Goal: Information Seeking & Learning: Check status

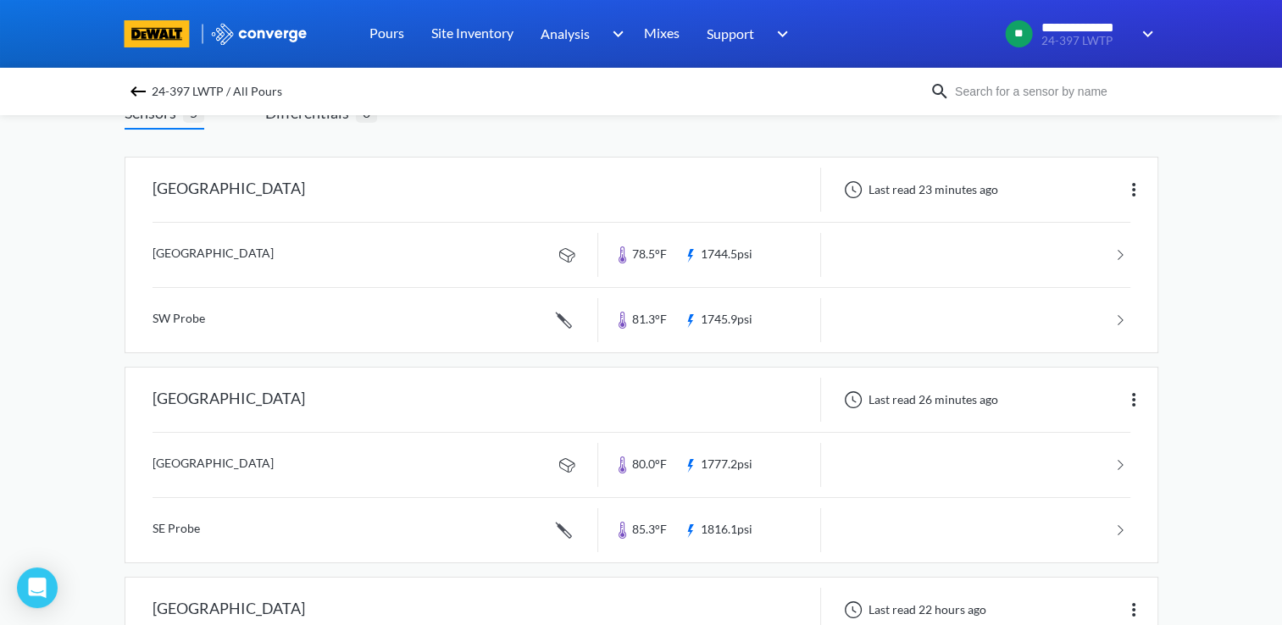
scroll to position [127, 0]
click at [475, 473] on link at bounding box center [642, 463] width 978 height 64
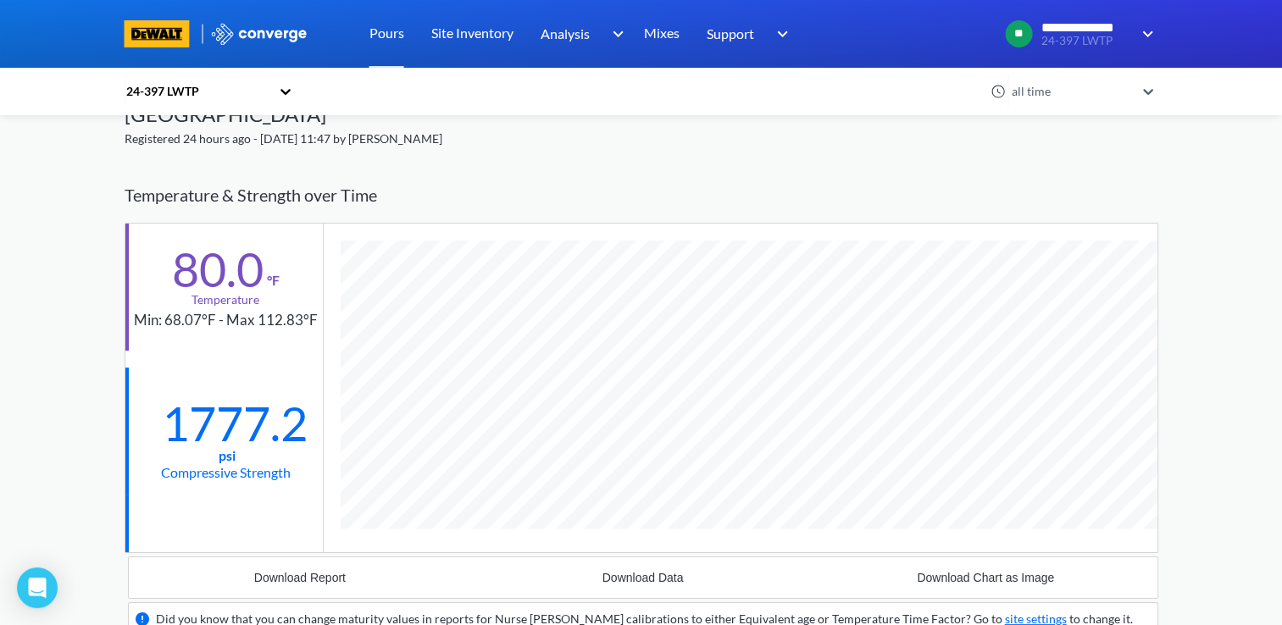
scroll to position [75, 0]
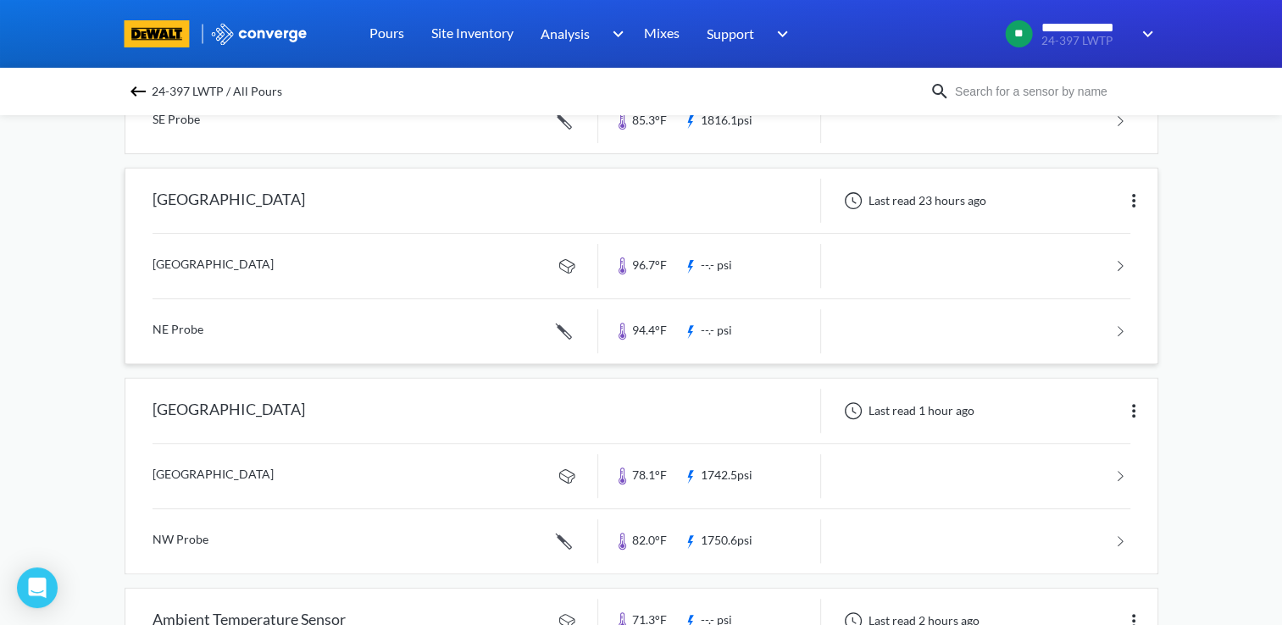
scroll to position [593, 0]
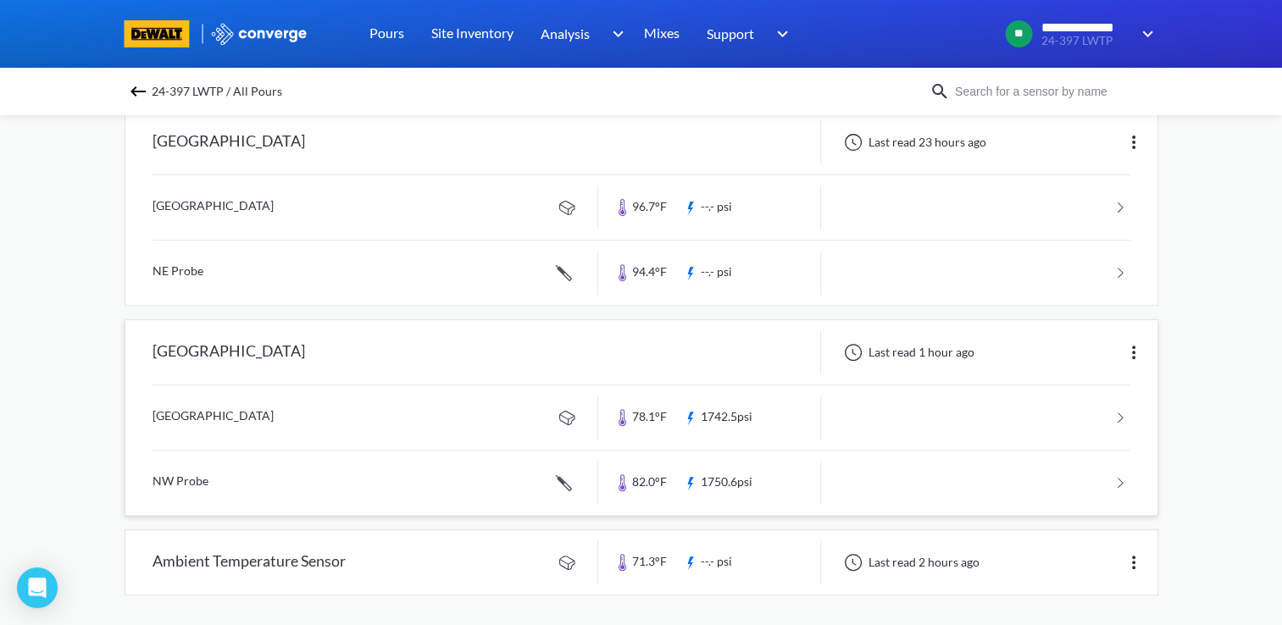
click at [502, 357] on div "[GEOGRAPHIC_DATA]" at bounding box center [361, 353] width 473 height 44
click at [689, 331] on div at bounding box center [709, 353] width 223 height 44
click at [528, 425] on link at bounding box center [642, 418] width 978 height 64
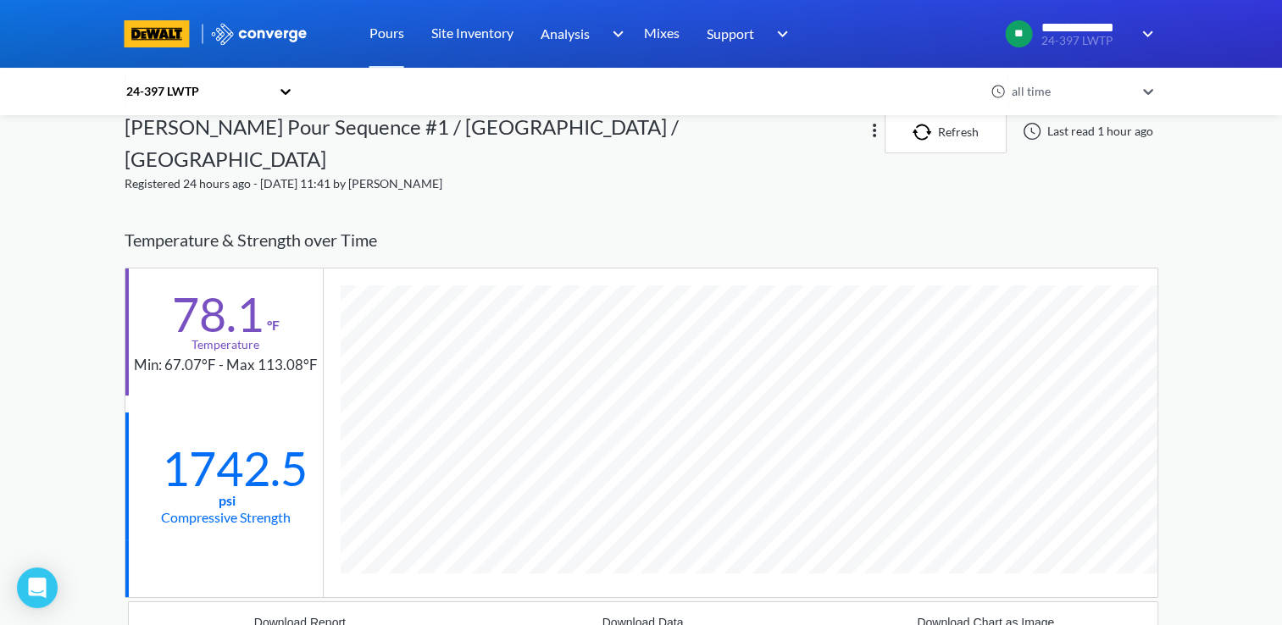
scroll to position [27, 0]
click at [1168, 361] on div "**********" at bounding box center [641, 616] width 1282 height 1287
click at [1176, 348] on div "**********" at bounding box center [641, 616] width 1282 height 1287
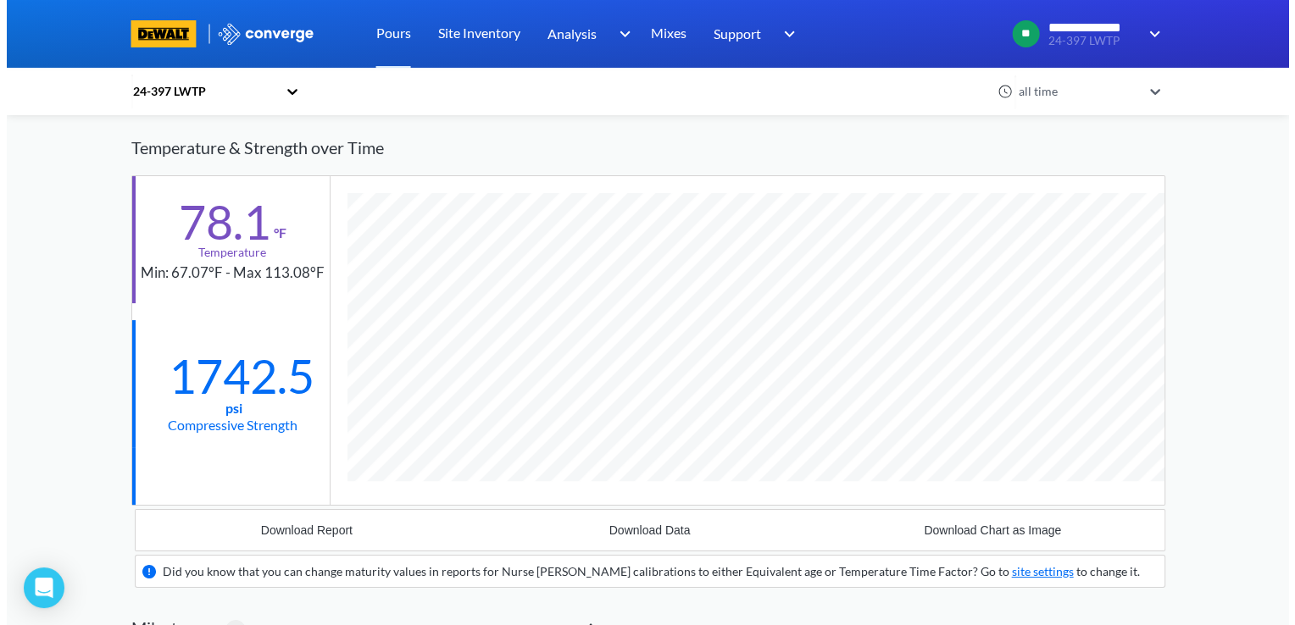
scroll to position [0, 0]
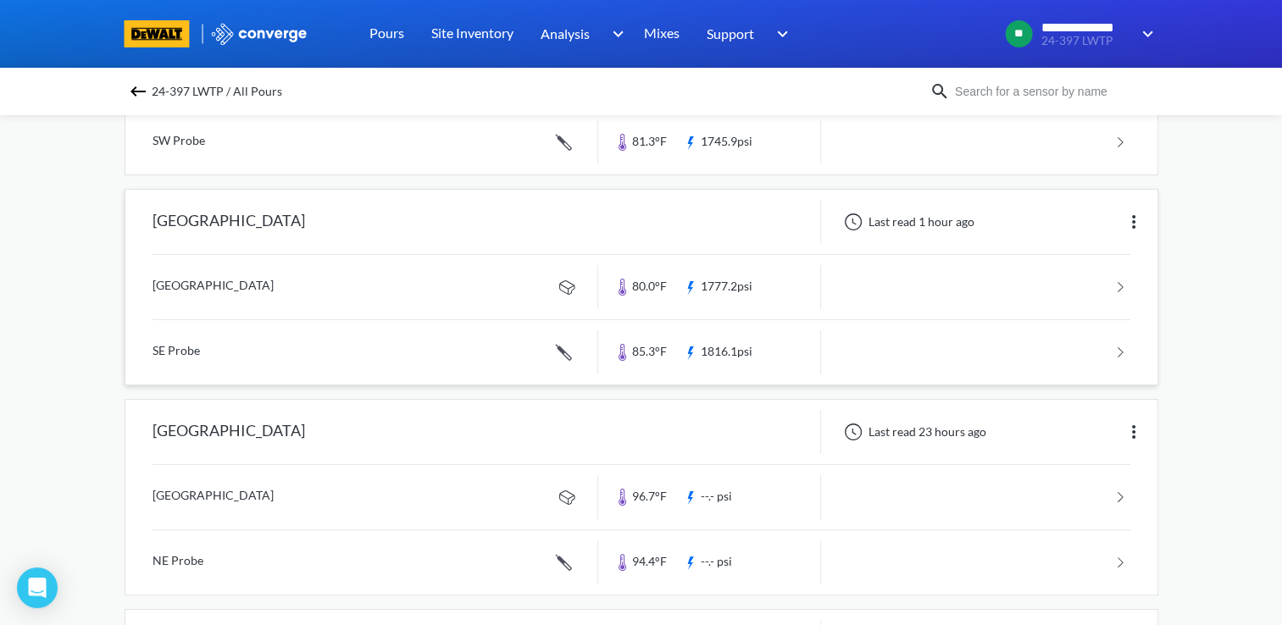
scroll to position [305, 0]
click at [490, 202] on div "[GEOGRAPHIC_DATA]" at bounding box center [361, 220] width 473 height 44
click at [279, 222] on div "[GEOGRAPHIC_DATA]" at bounding box center [361, 220] width 473 height 44
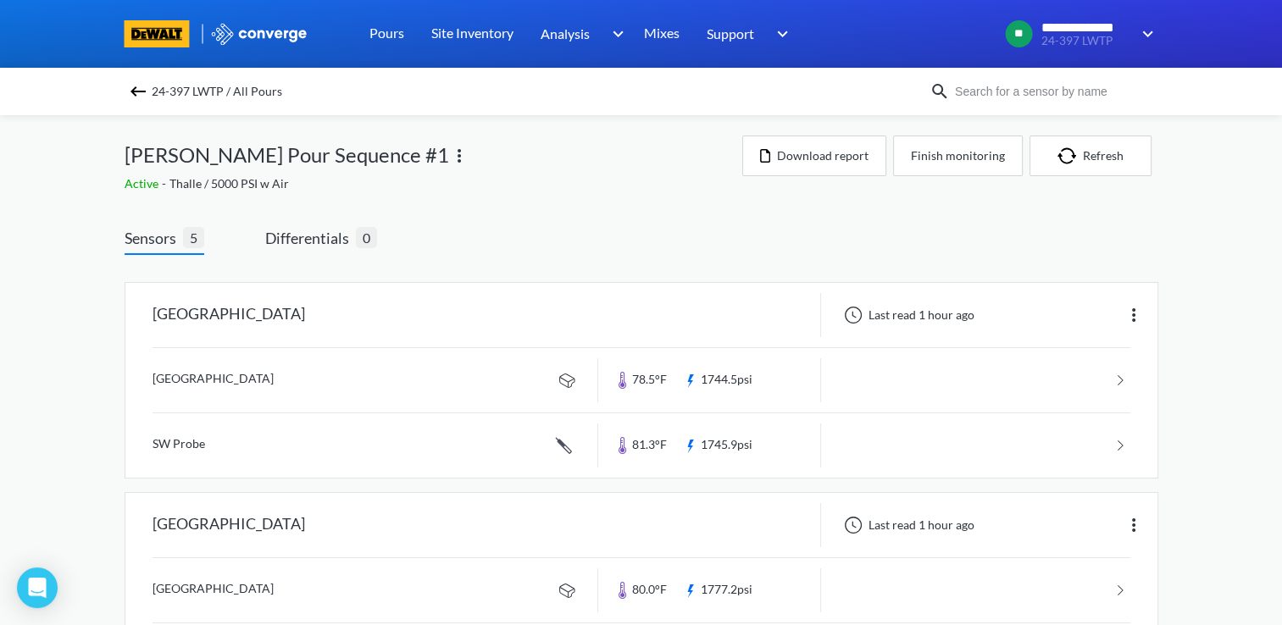
click at [449, 160] on img at bounding box center [459, 156] width 20 height 20
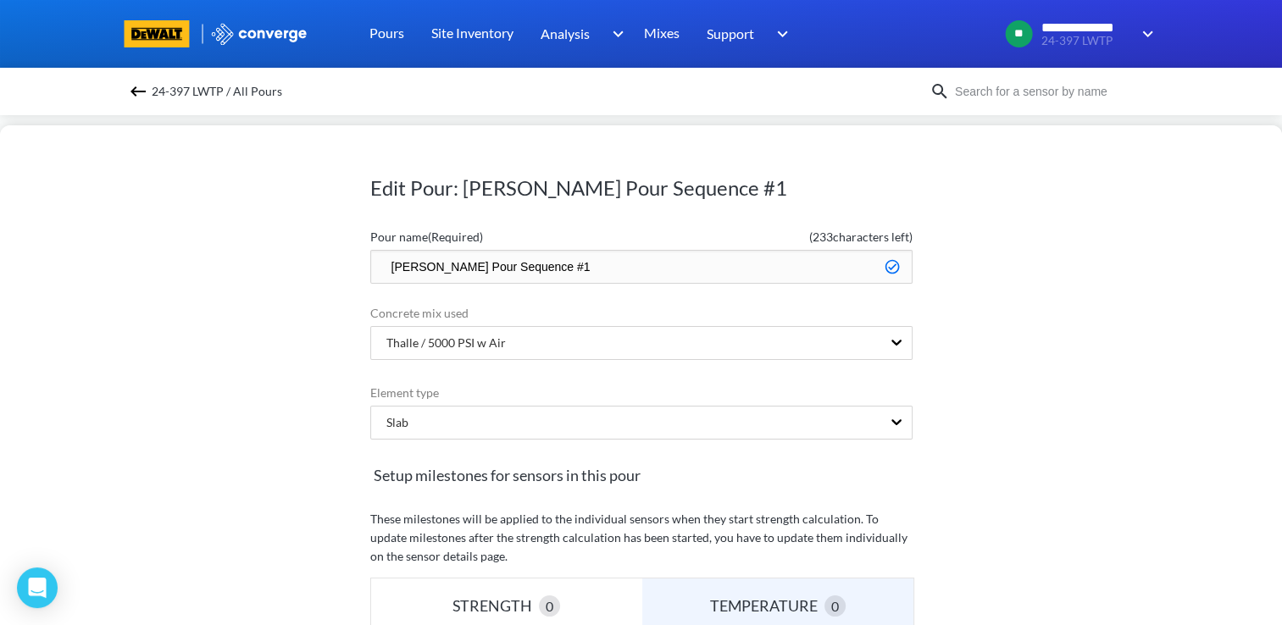
click at [147, 97] on img at bounding box center [138, 91] width 20 height 20
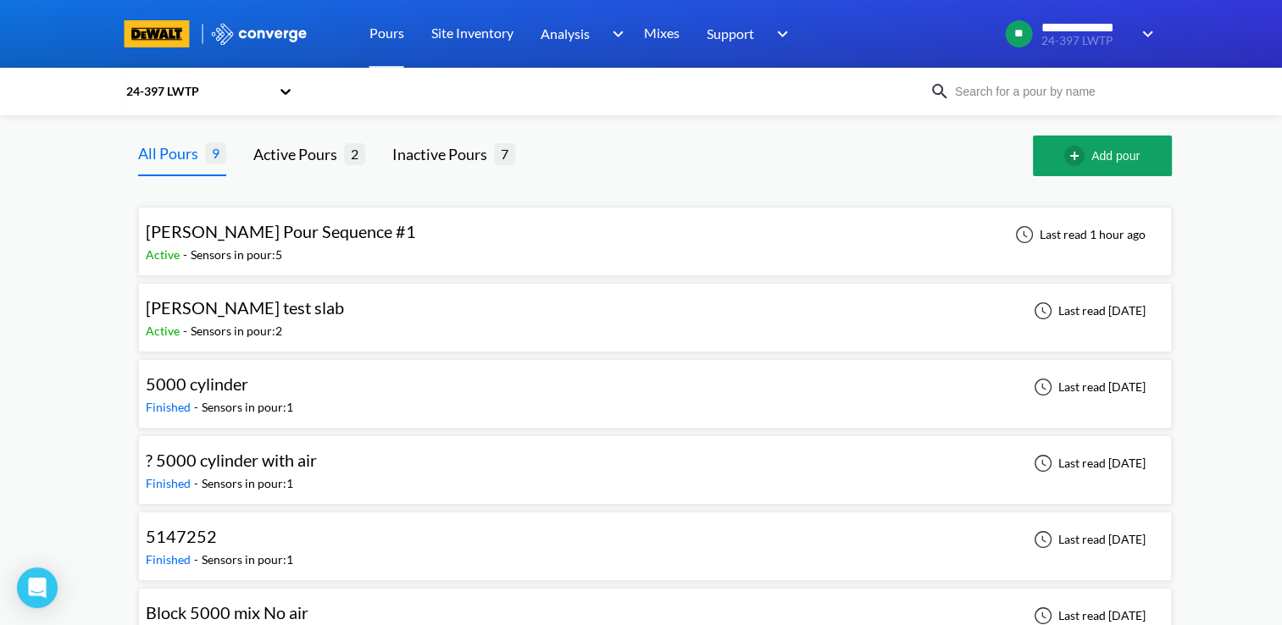
click at [373, 314] on div "[PERSON_NAME] test slab Active - Sensors in pour: 2 Last read [DATE]" at bounding box center [655, 318] width 1019 height 54
click at [506, 235] on div "[PERSON_NAME] Pour Sequence #1 Active - Sensors in pour: 5 Last read 1 hour ago" at bounding box center [655, 241] width 1019 height 54
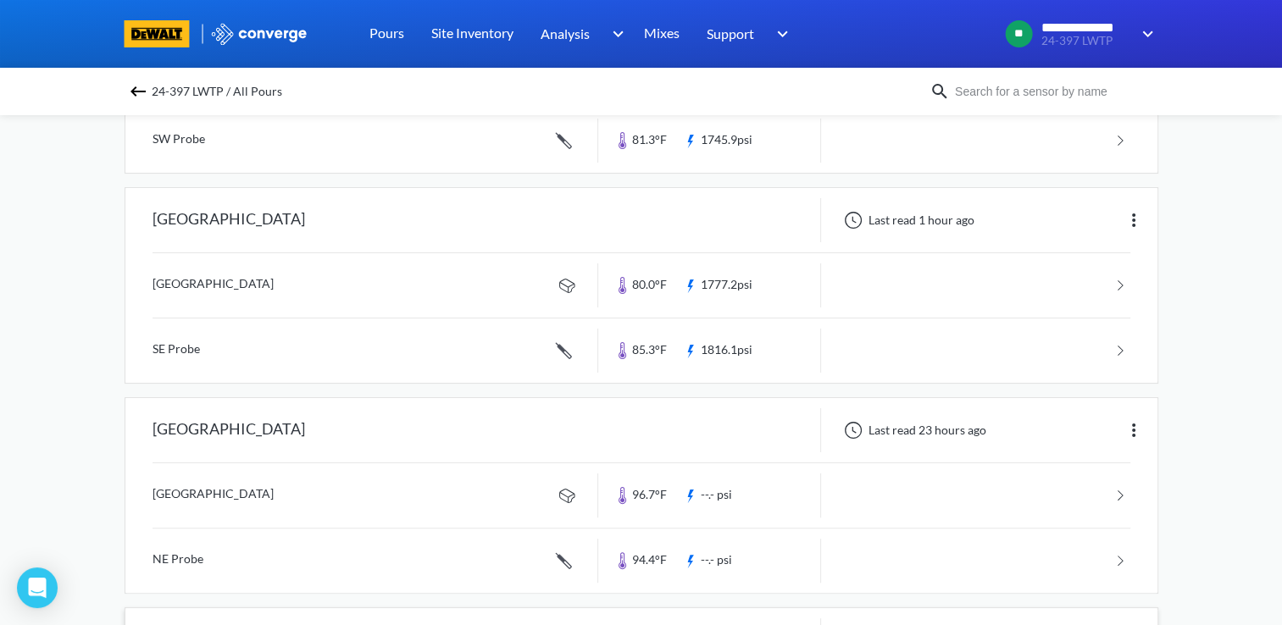
scroll to position [308, 0]
drag, startPoint x: 610, startPoint y: 394, endPoint x: 414, endPoint y: 180, distance: 290.9
click at [414, 180] on div "[GEOGRAPHIC_DATA] Last read 1 hour ago [GEOGRAPHIC_DATA] 78.5°F 1744.5psi SW Pr…" at bounding box center [642, 420] width 1034 height 920
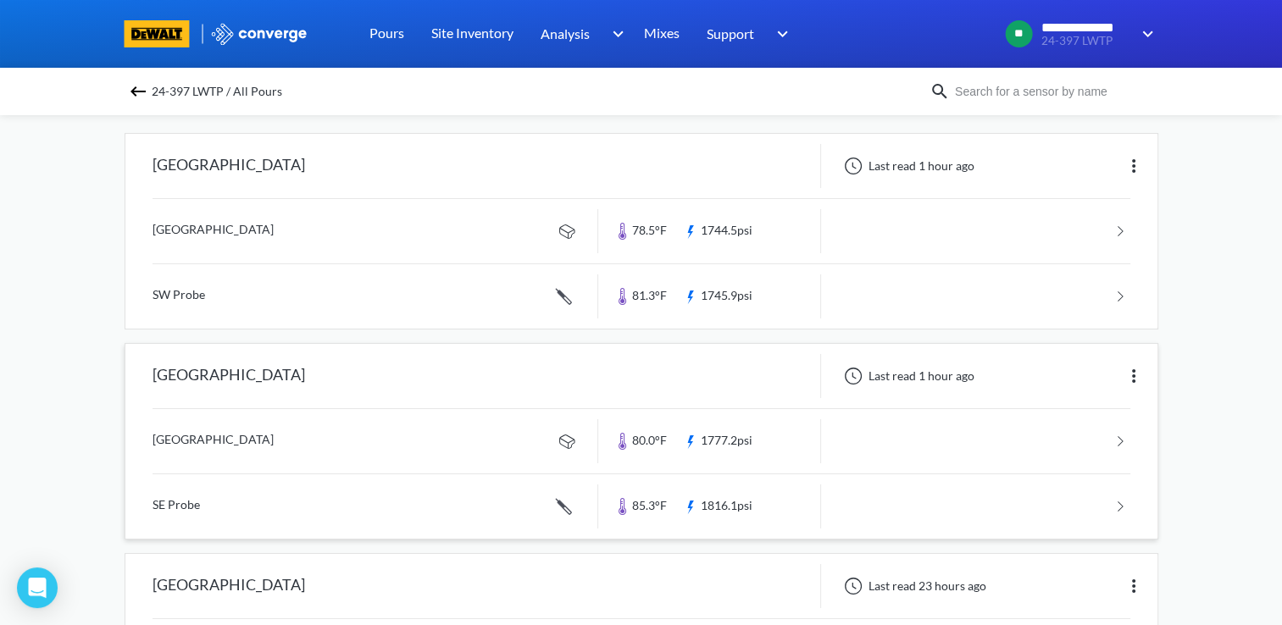
scroll to position [0, 0]
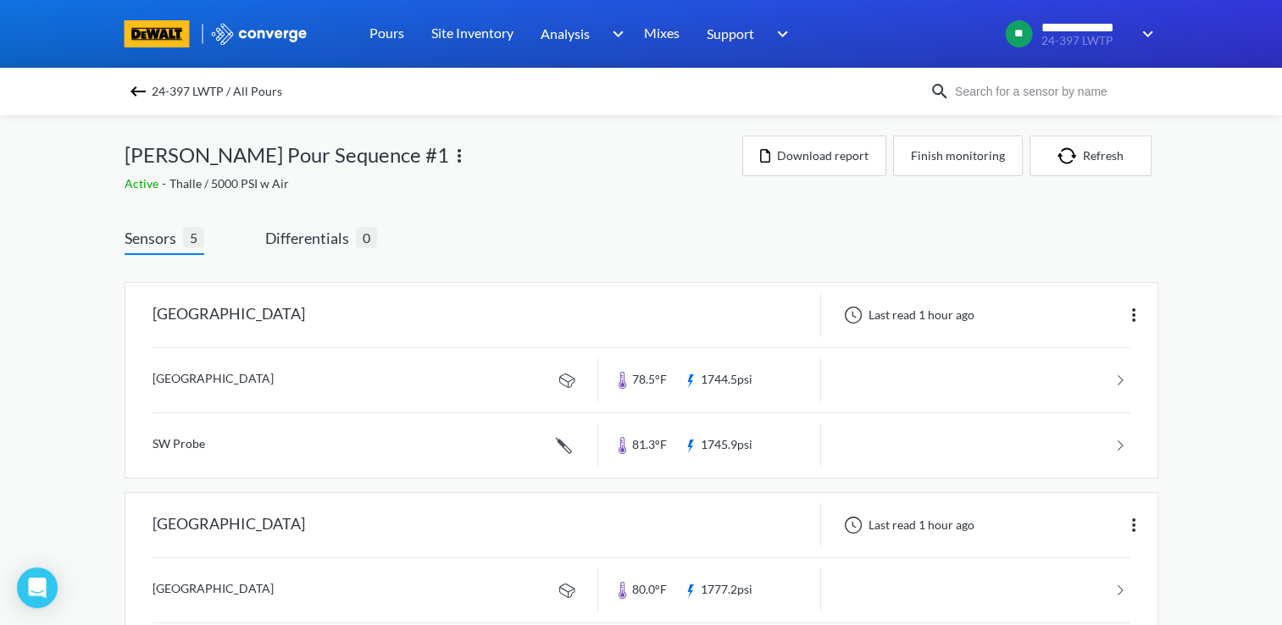
click at [428, 175] on div "Active - Thalle / 5000 PSI w Air" at bounding box center [434, 184] width 618 height 19
click at [843, 161] on button "Download report" at bounding box center [814, 156] width 144 height 41
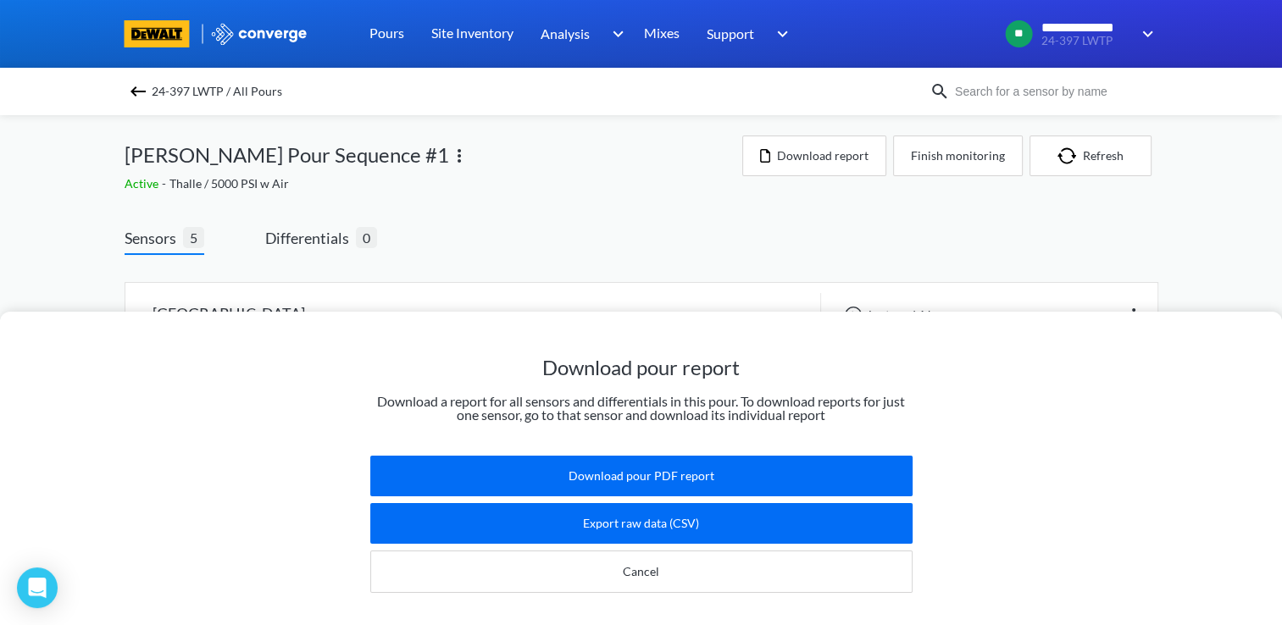
click at [746, 264] on div "Download pour report Download a report for all sensors and differentials in thi…" at bounding box center [641, 312] width 1282 height 625
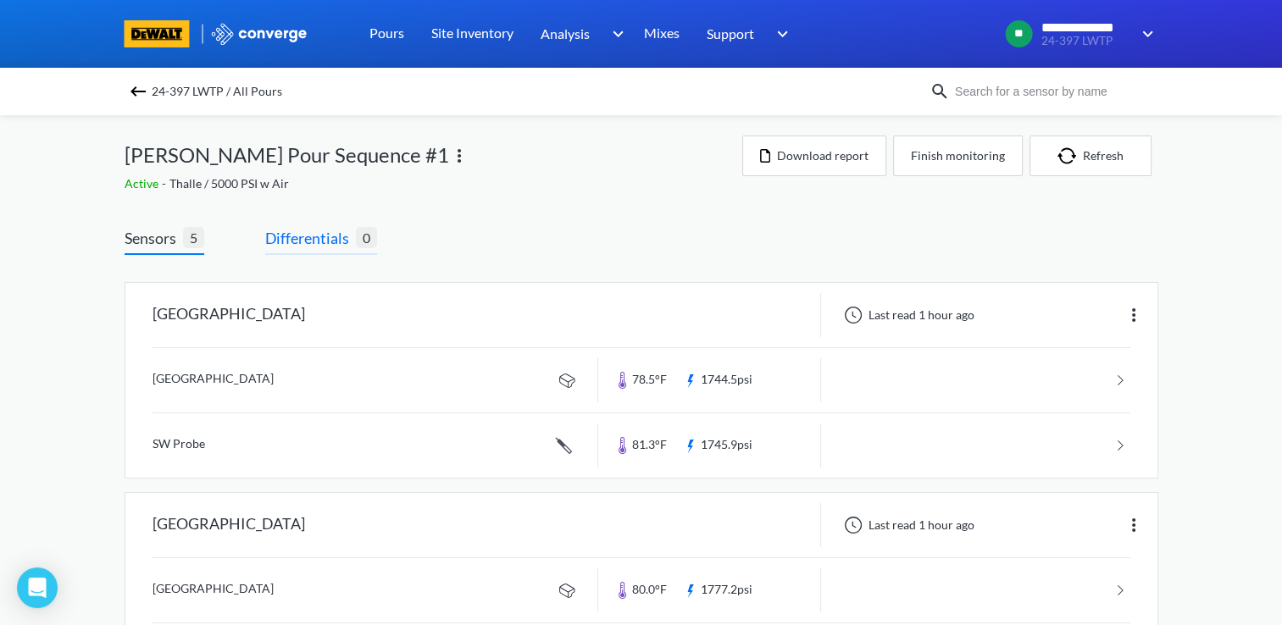
click at [342, 231] on span "Differentials" at bounding box center [310, 238] width 91 height 24
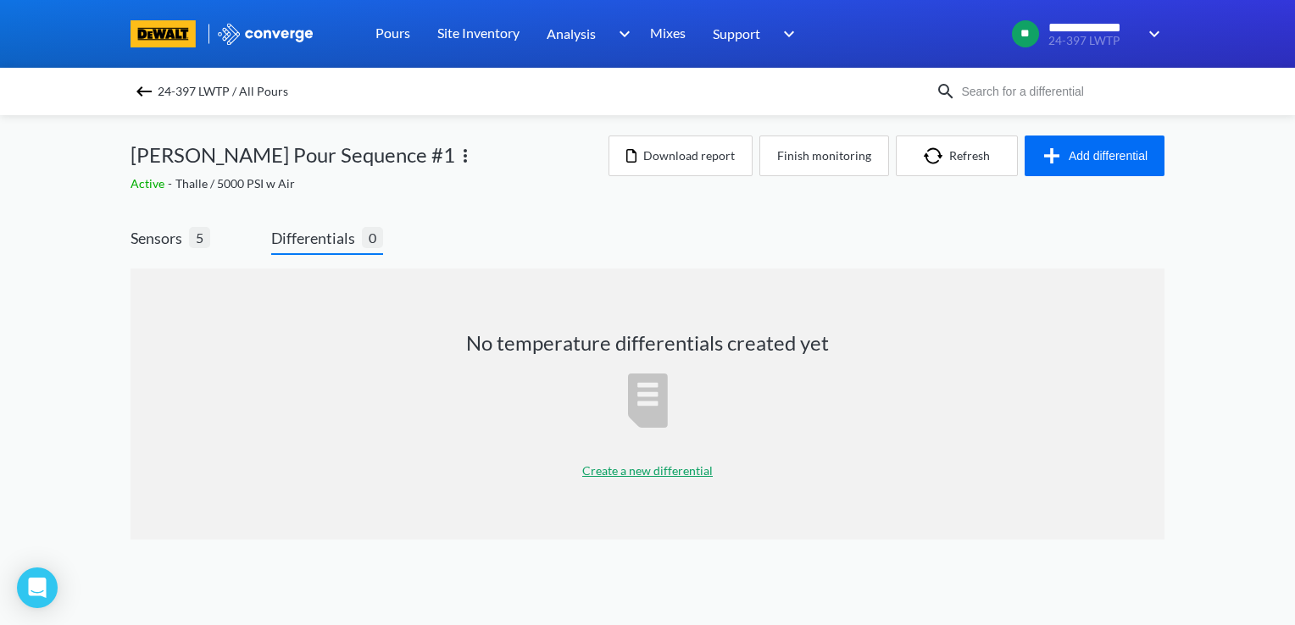
click at [622, 470] on p "Create a new differential" at bounding box center [647, 471] width 131 height 19
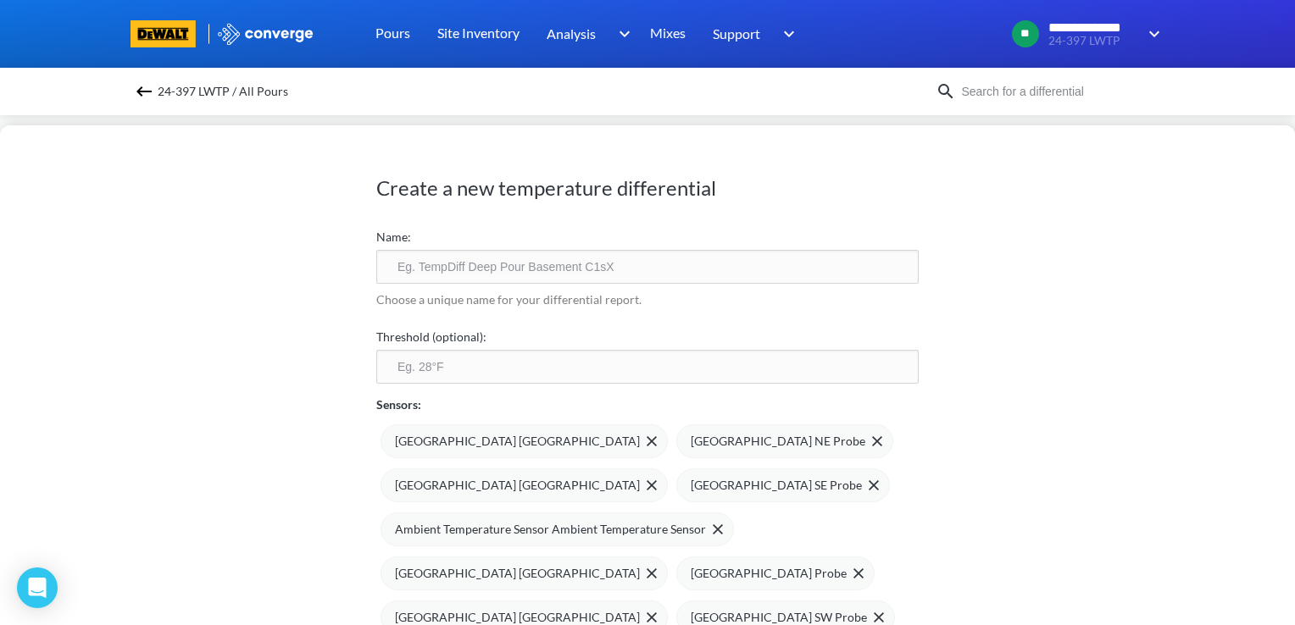
click at [166, 133] on div "Create a new temperature differential Name: Choose a unique name for your diffe…" at bounding box center [647, 375] width 1295 height 500
click at [145, 93] on img at bounding box center [144, 91] width 20 height 20
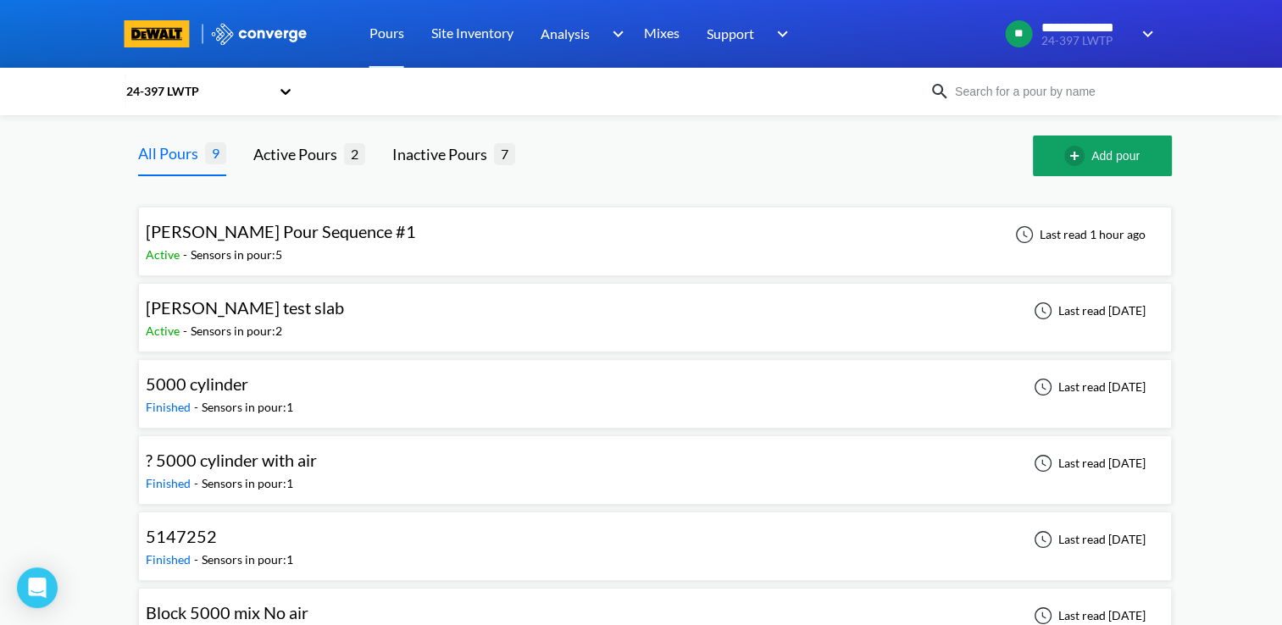
click at [358, 260] on div "[PERSON_NAME] Pour Sequence #1 Active - Sensors in pour: 5 Last read 1 hour ago" at bounding box center [655, 241] width 1019 height 54
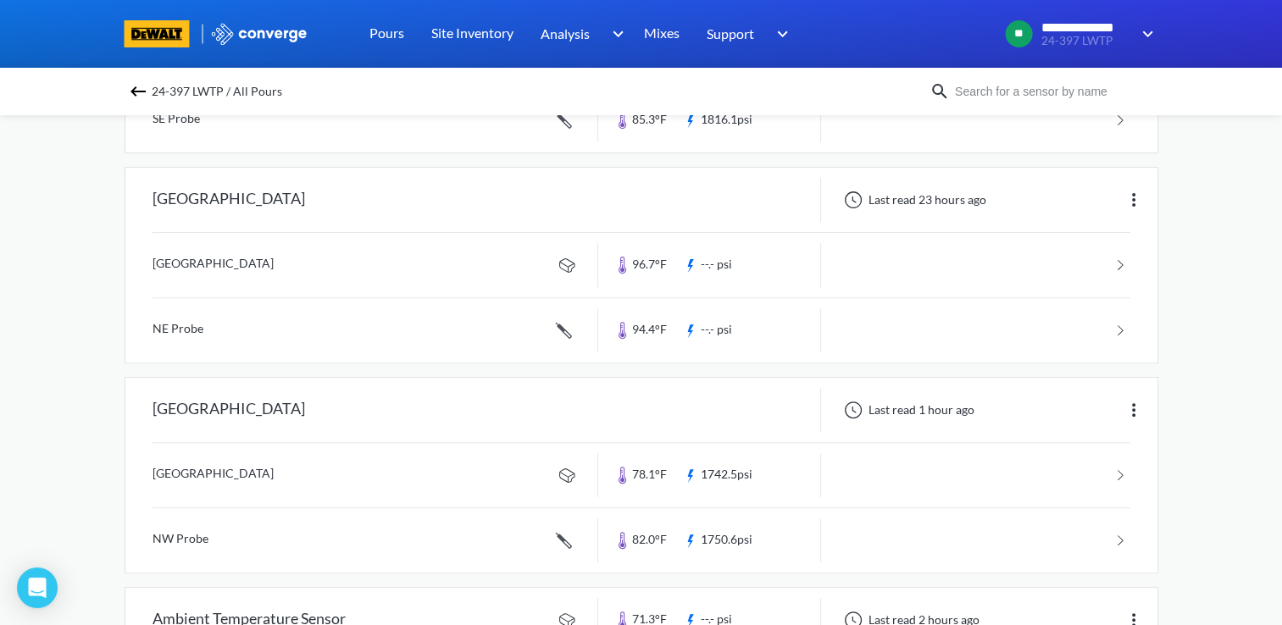
scroll to position [593, 0]
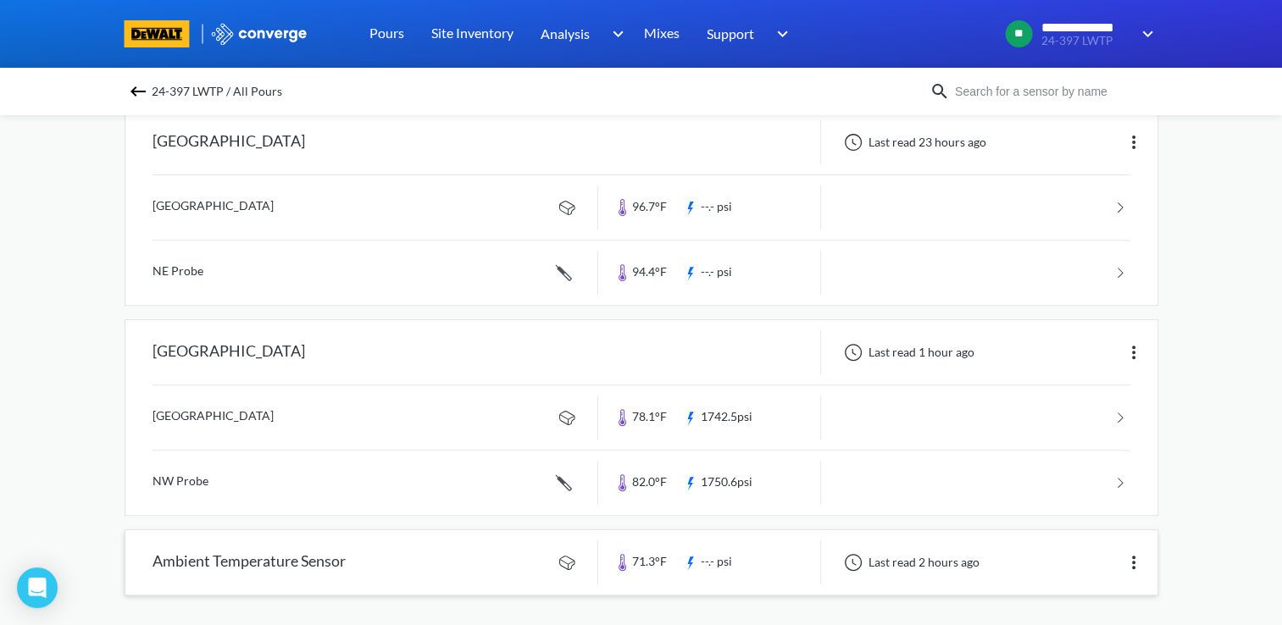
click at [480, 533] on link at bounding box center [641, 563] width 1032 height 64
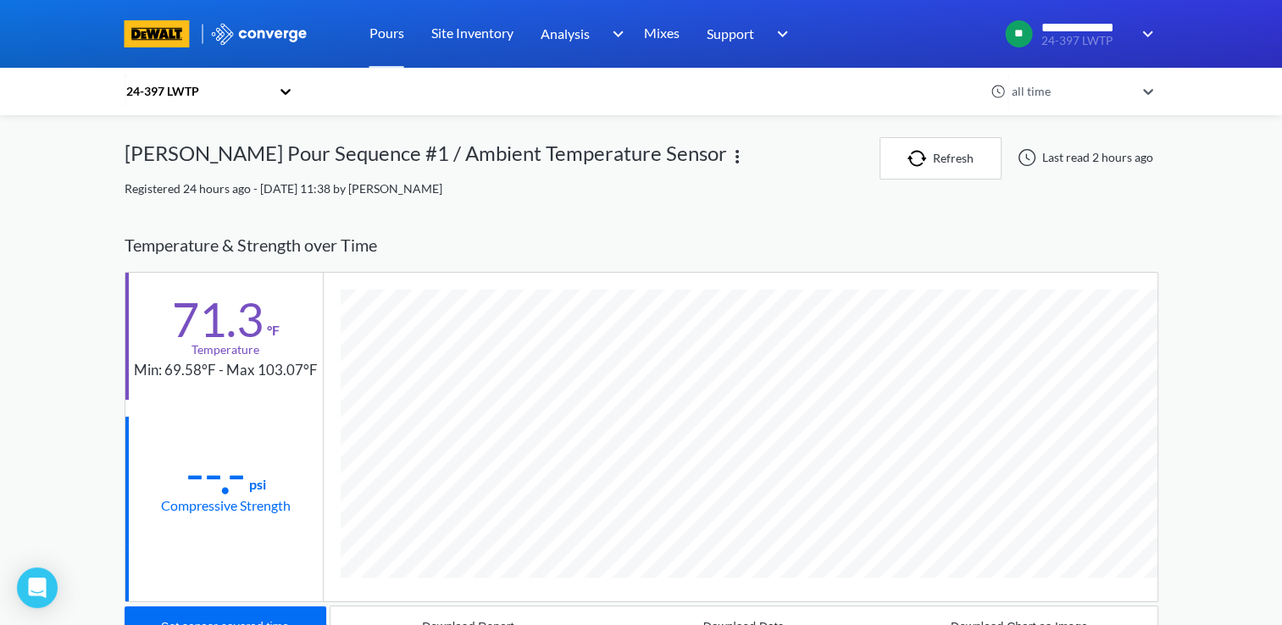
scroll to position [893, 1034]
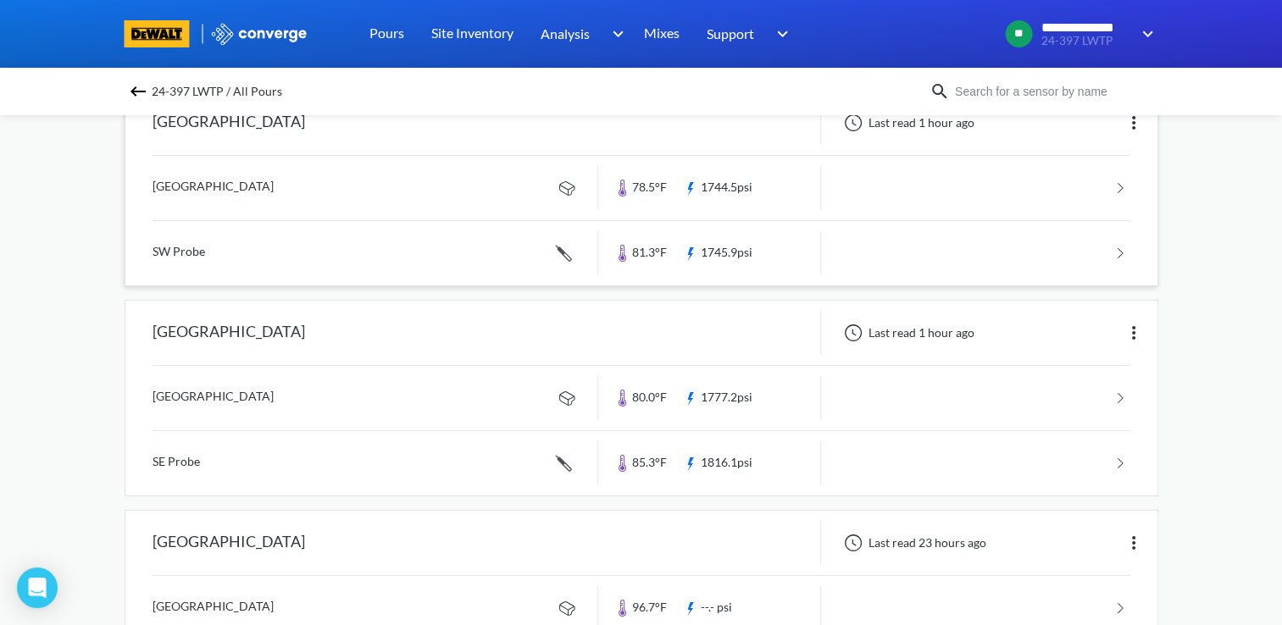
scroll to position [200, 0]
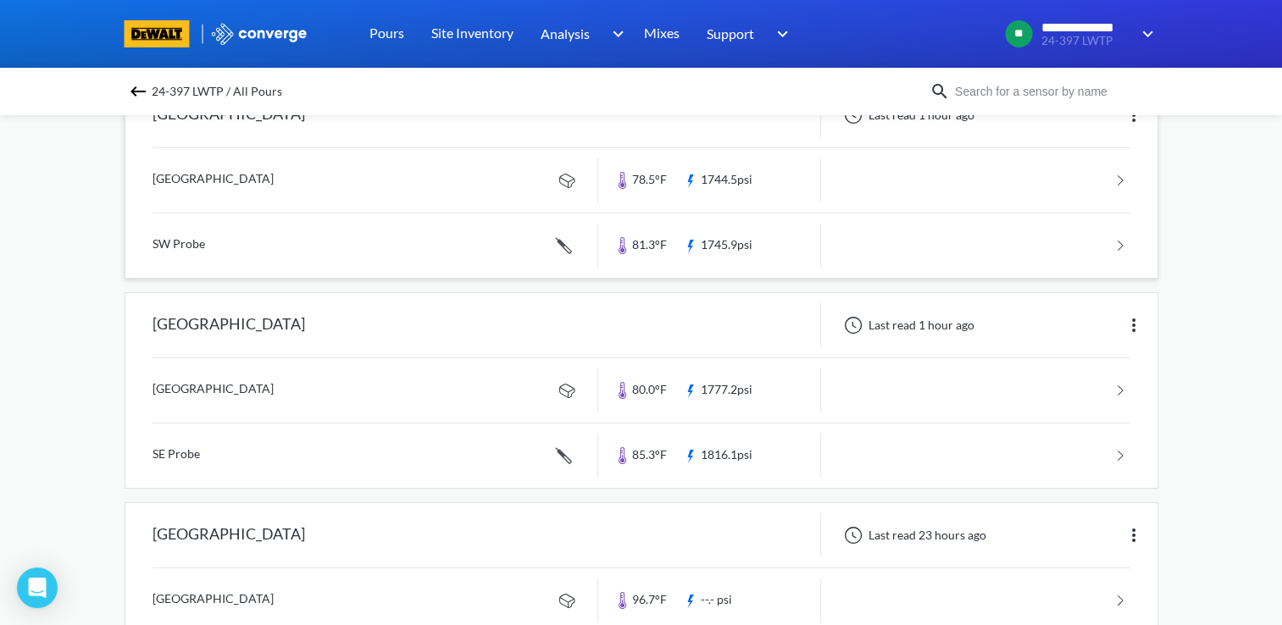
click at [483, 175] on link at bounding box center [642, 180] width 978 height 64
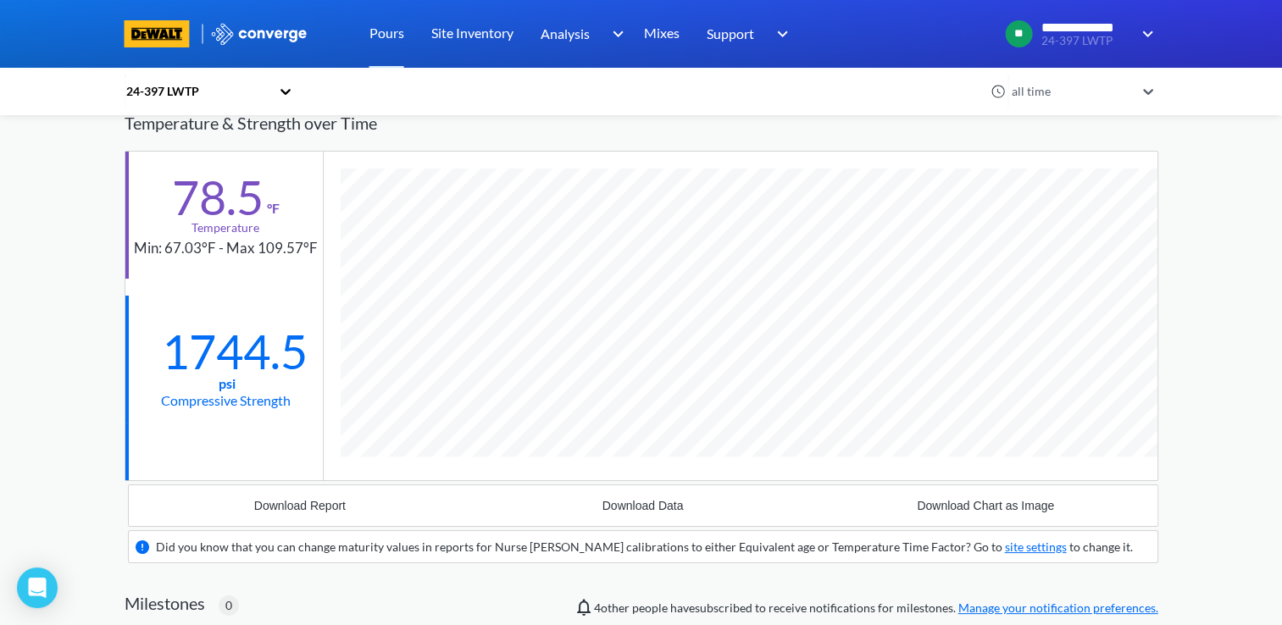
scroll to position [1112, 1034]
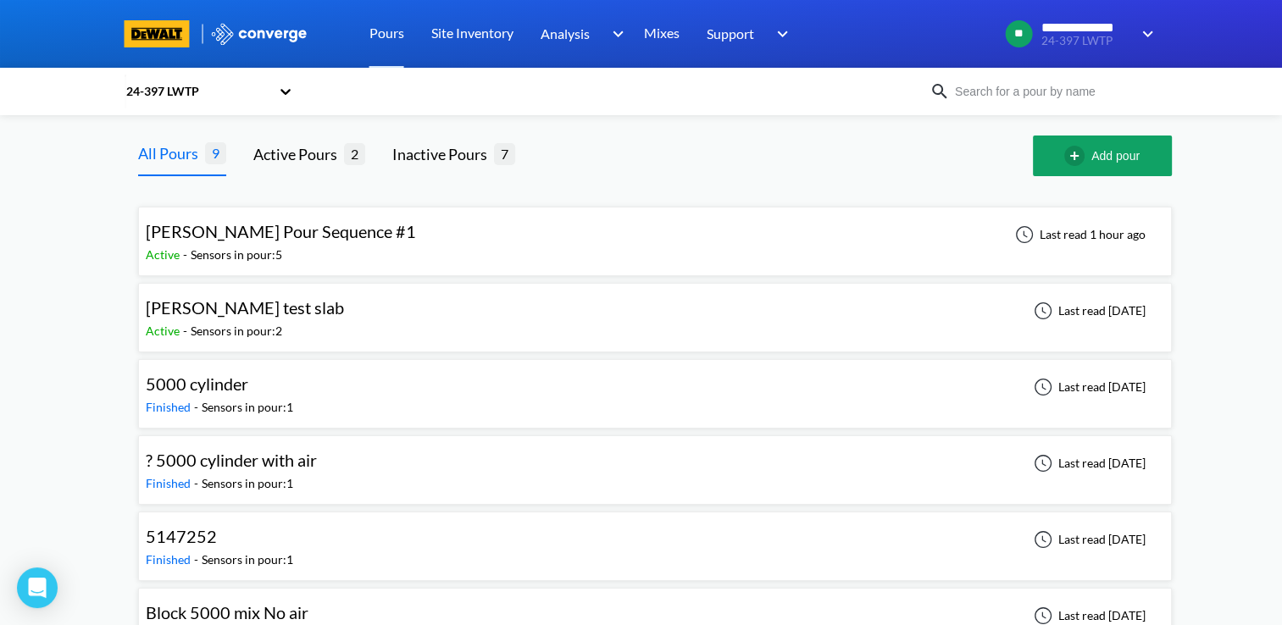
click at [322, 316] on div "[PERSON_NAME] test slab Active - Sensors in pour: 2 Last read [DATE]" at bounding box center [655, 318] width 1019 height 54
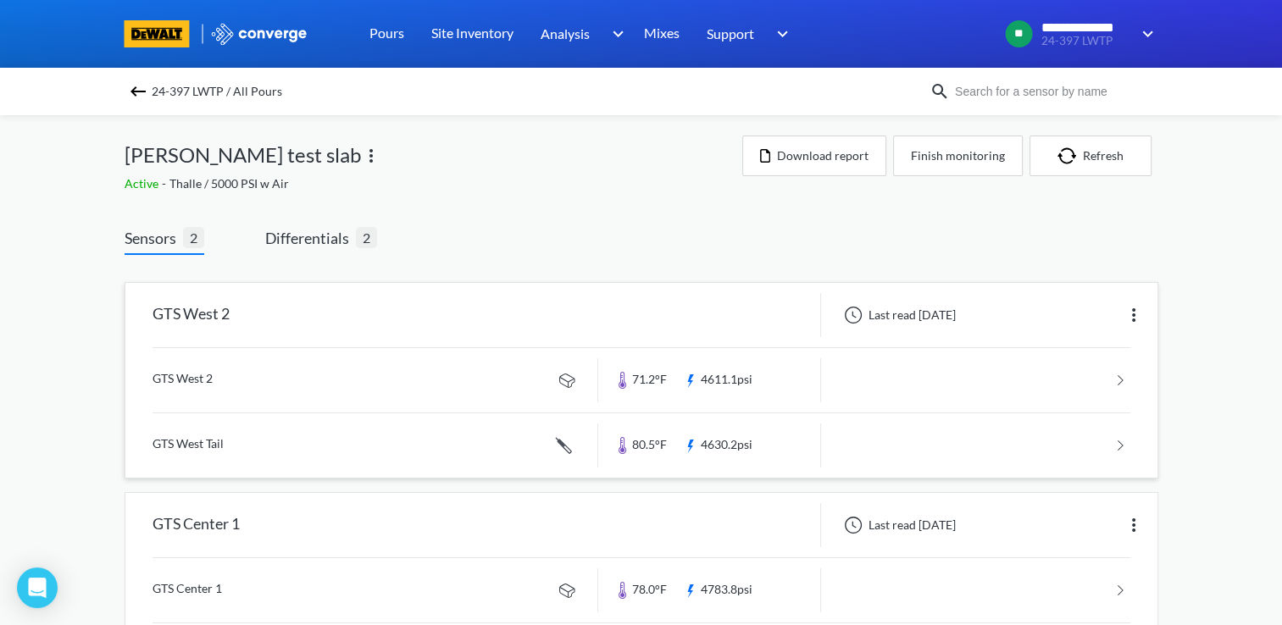
scroll to position [78, 0]
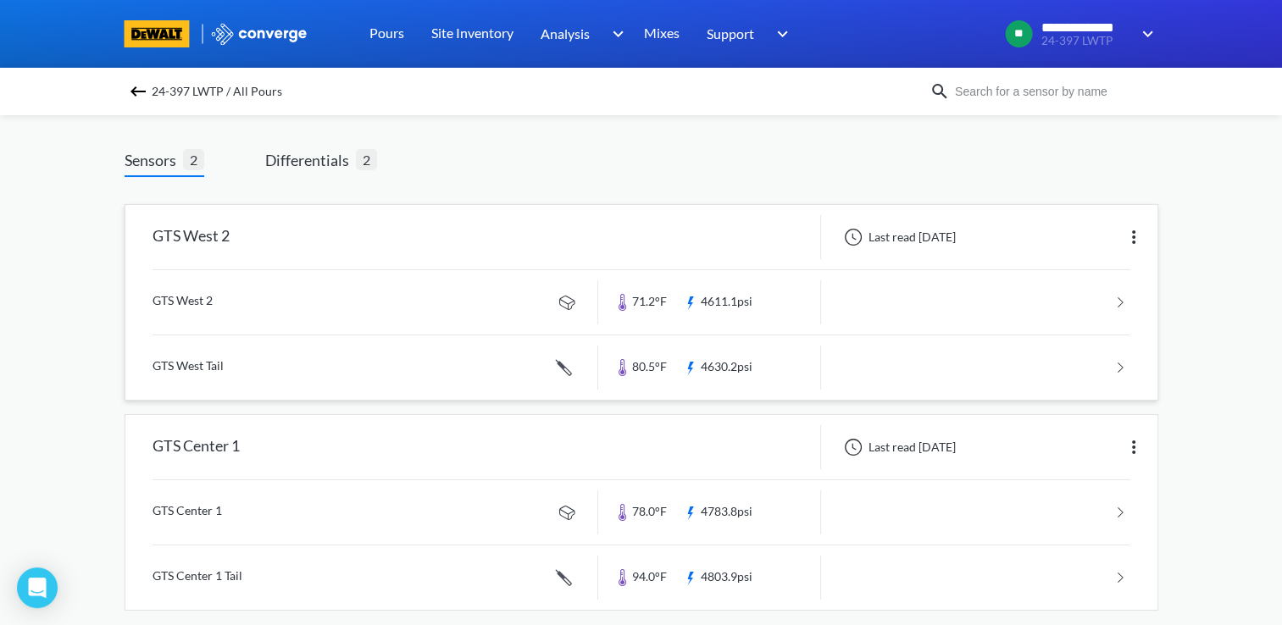
click at [410, 240] on div "GTS West 2" at bounding box center [361, 237] width 473 height 44
click at [230, 249] on div "GTS West 2" at bounding box center [191, 237] width 77 height 44
click at [476, 249] on div "GTS West 2" at bounding box center [361, 237] width 473 height 44
click at [759, 230] on div at bounding box center [709, 237] width 223 height 44
click at [441, 259] on div "GTS West 2 Last read [DATE]" at bounding box center [641, 237] width 1032 height 64
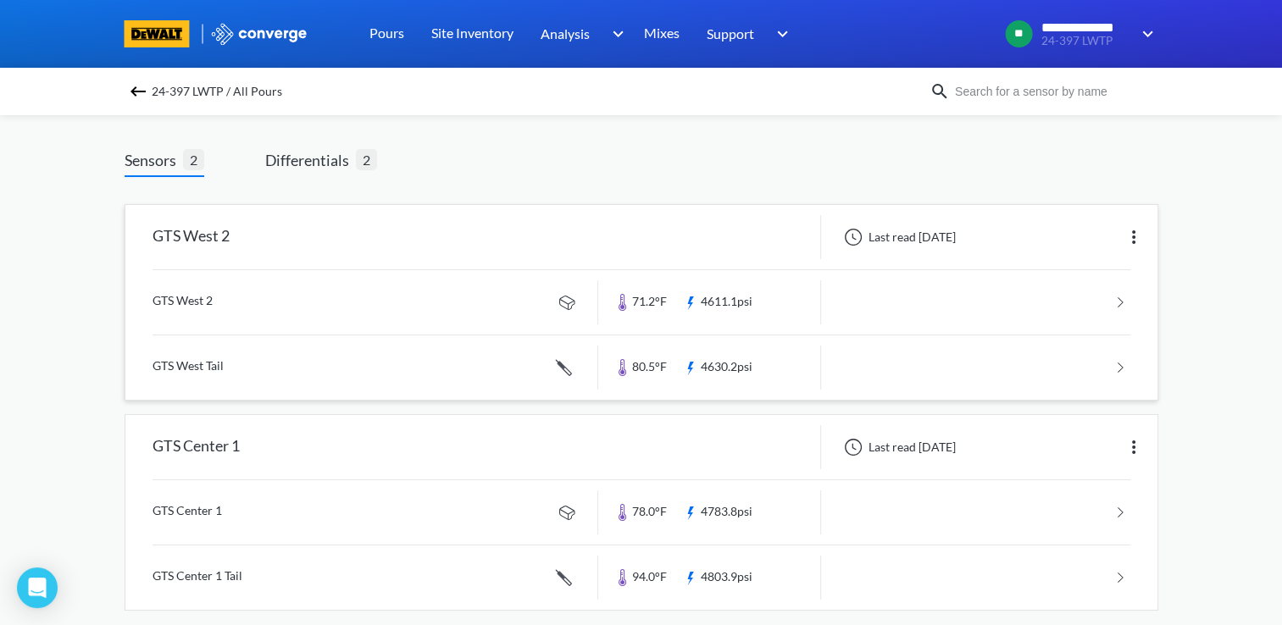
click at [442, 300] on link at bounding box center [642, 302] width 978 height 64
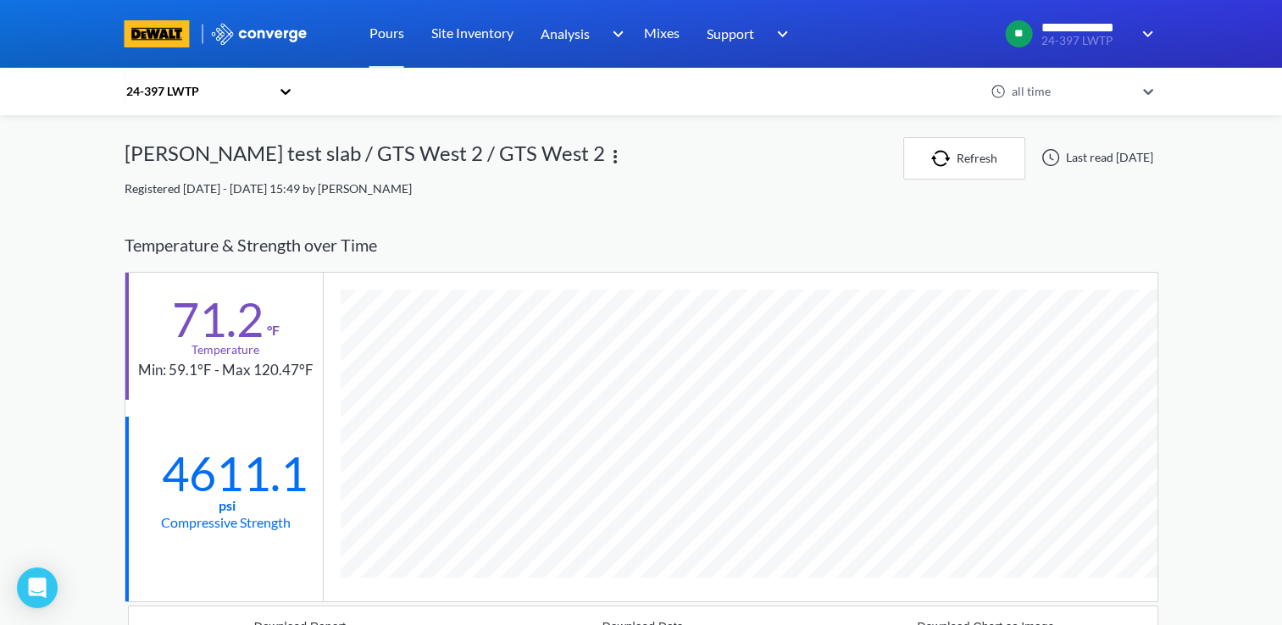
scroll to position [1112, 1034]
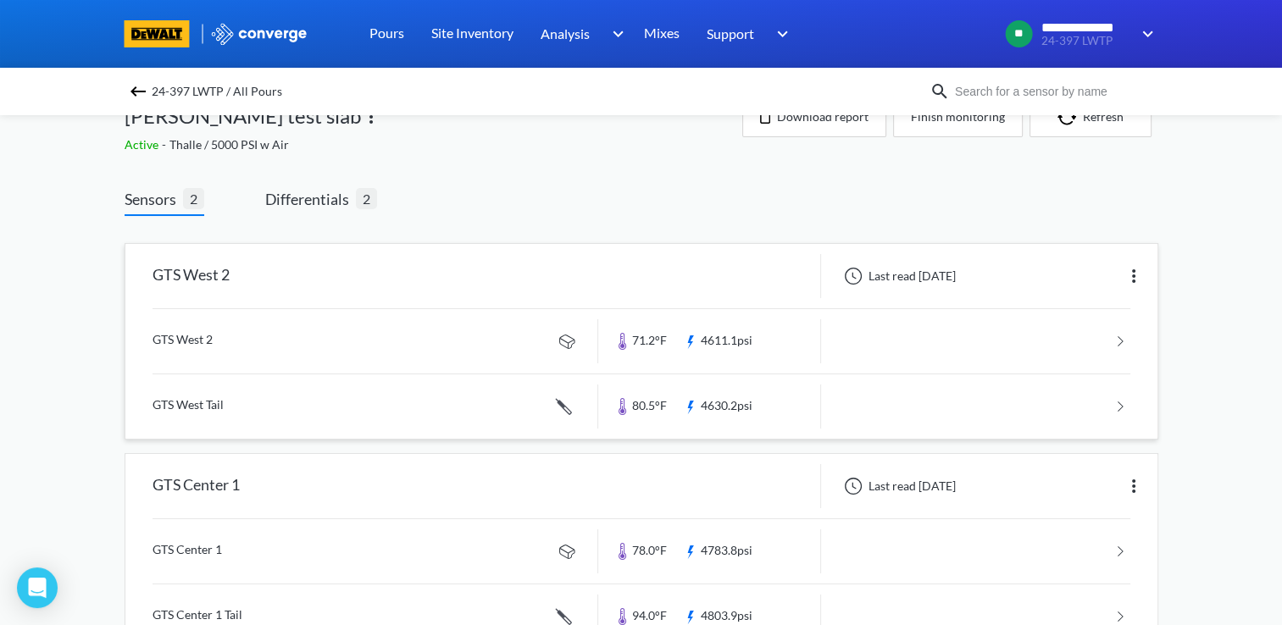
scroll to position [40, 0]
click at [436, 342] on link at bounding box center [642, 340] width 978 height 64
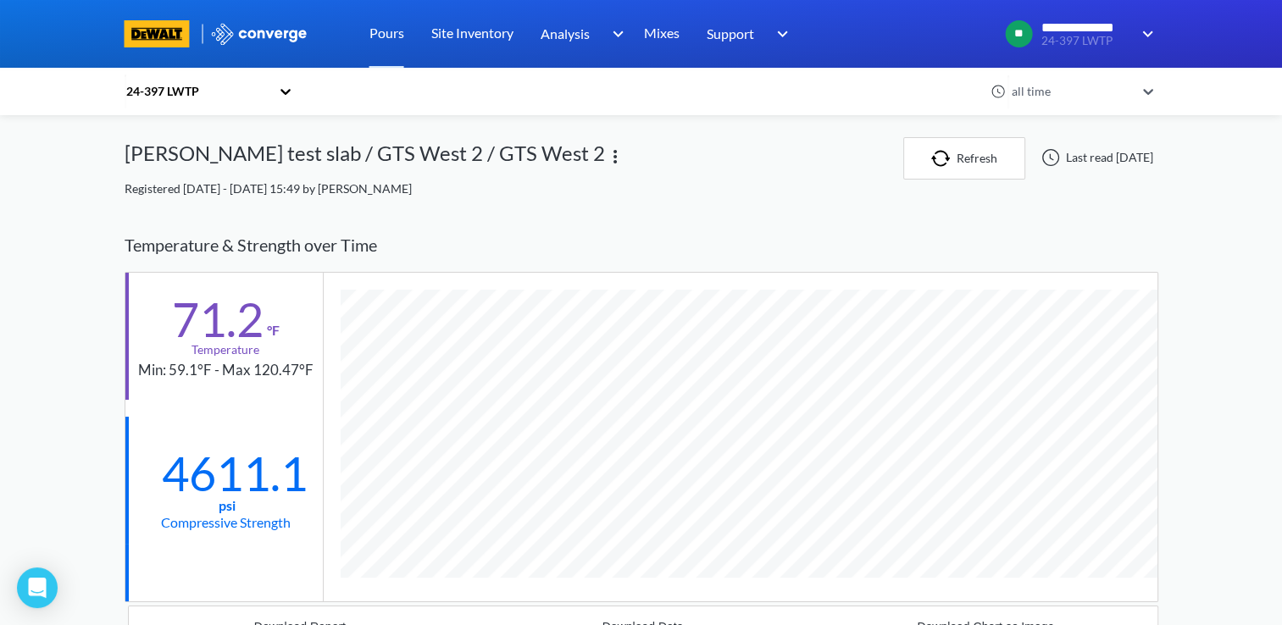
scroll to position [1112, 1034]
click at [58, 25] on div at bounding box center [641, 34] width 1282 height 68
drag, startPoint x: 111, startPoint y: 14, endPoint x: 11, endPoint y: -16, distance: 104.3
click at [11, 0] on html "**********" at bounding box center [641, 312] width 1282 height 625
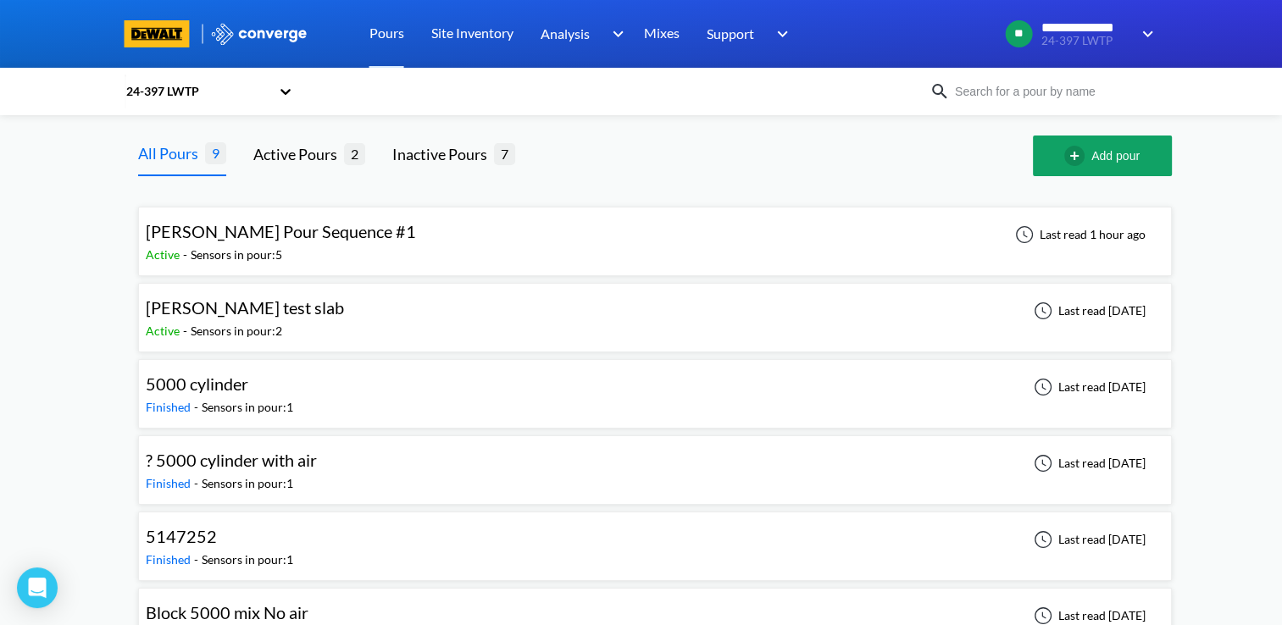
click at [339, 255] on div "Active - Sensors in pour: 5" at bounding box center [285, 255] width 279 height 19
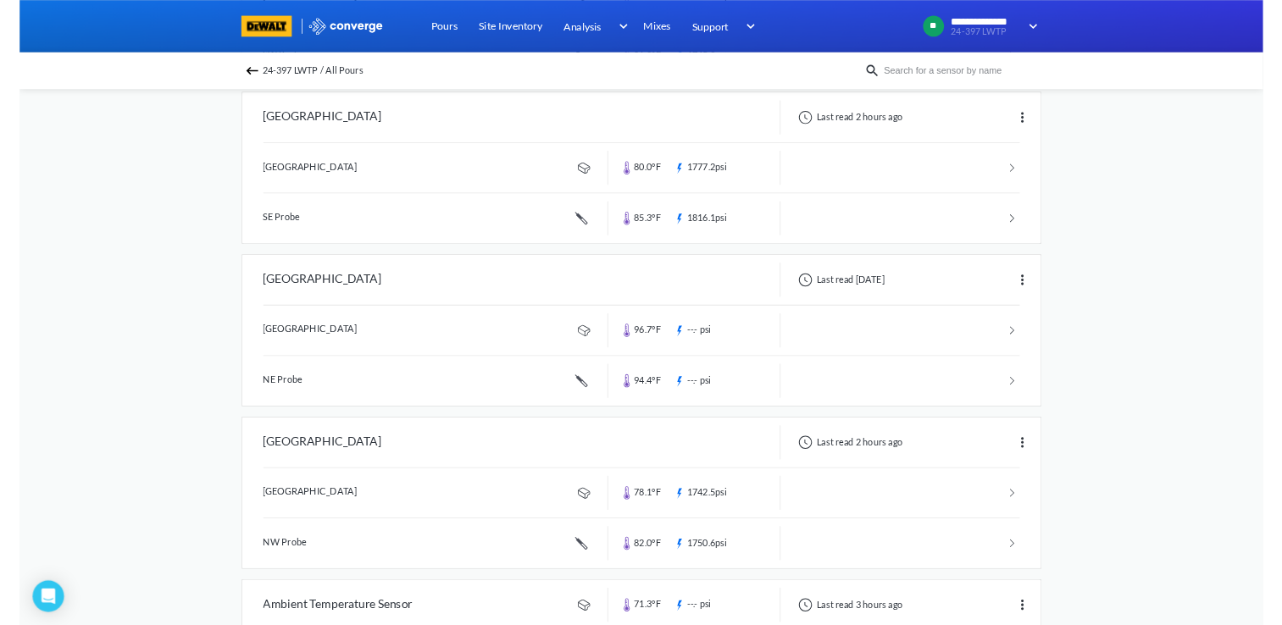
scroll to position [373, 0]
